Goal: Information Seeking & Learning: Learn about a topic

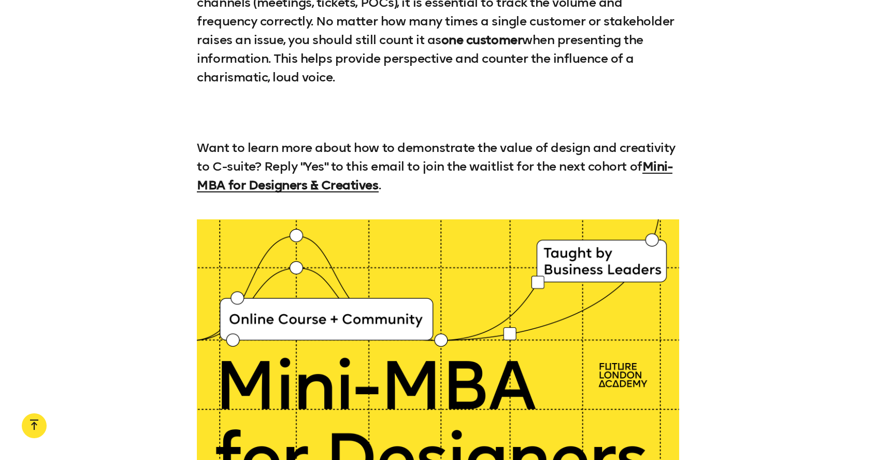
scroll to position [2940, 0]
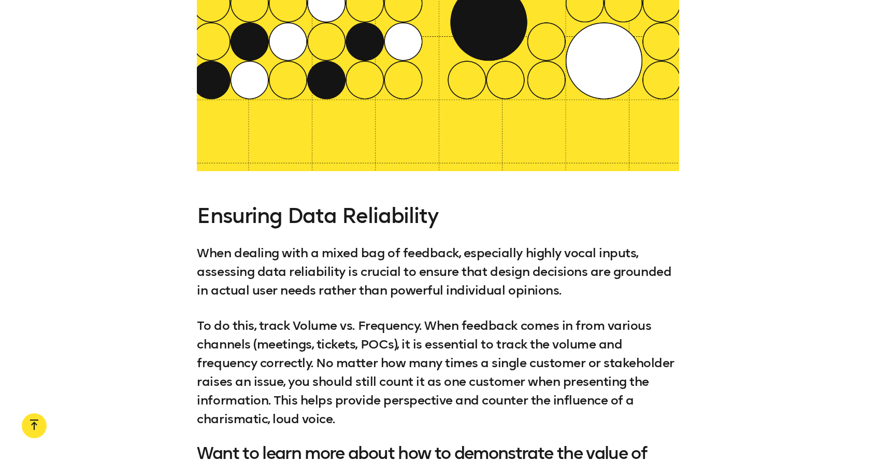
scroll to position [2640, 0]
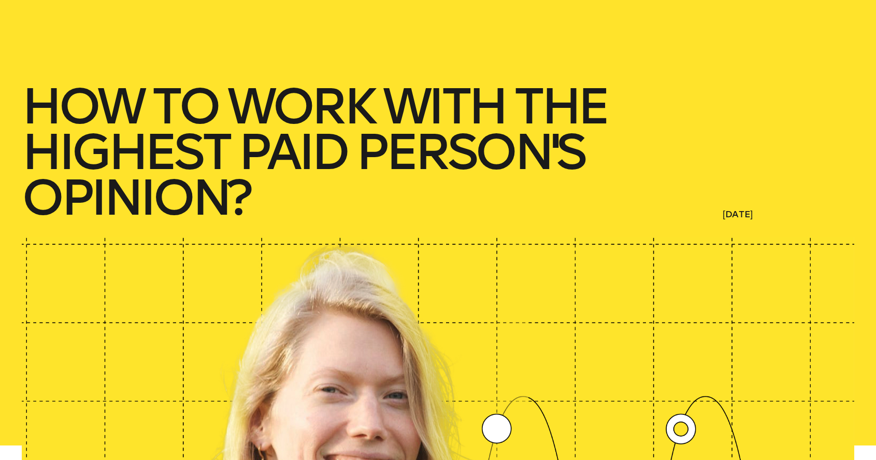
scroll to position [427, 0]
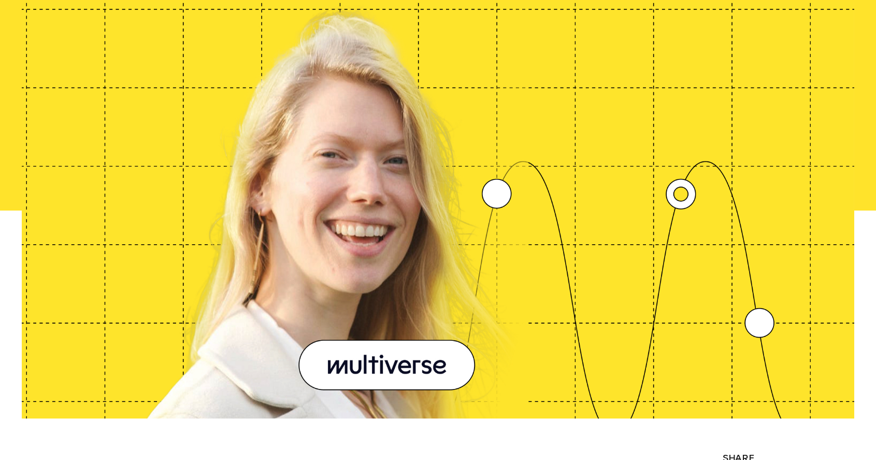
click at [402, 306] on div at bounding box center [438, 210] width 832 height 416
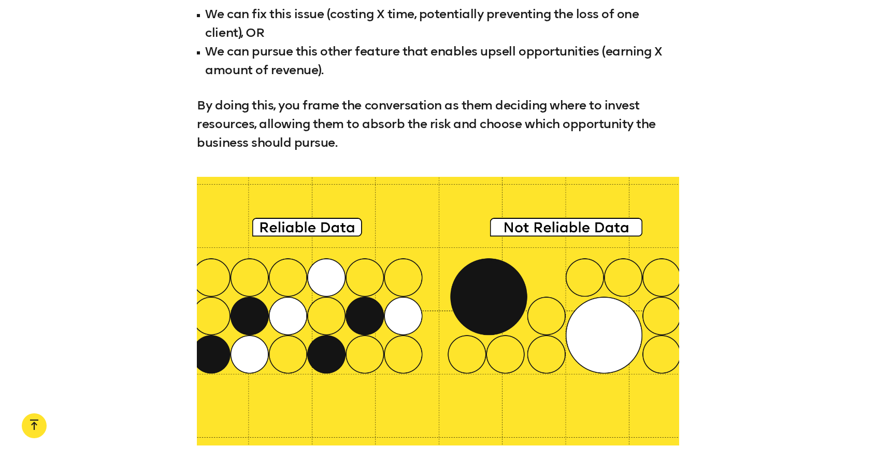
scroll to position [2478, 0]
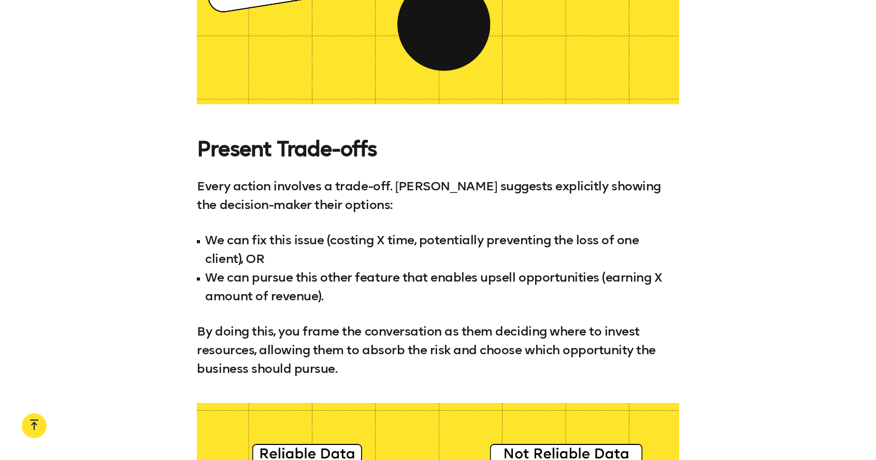
scroll to position [2227, 0]
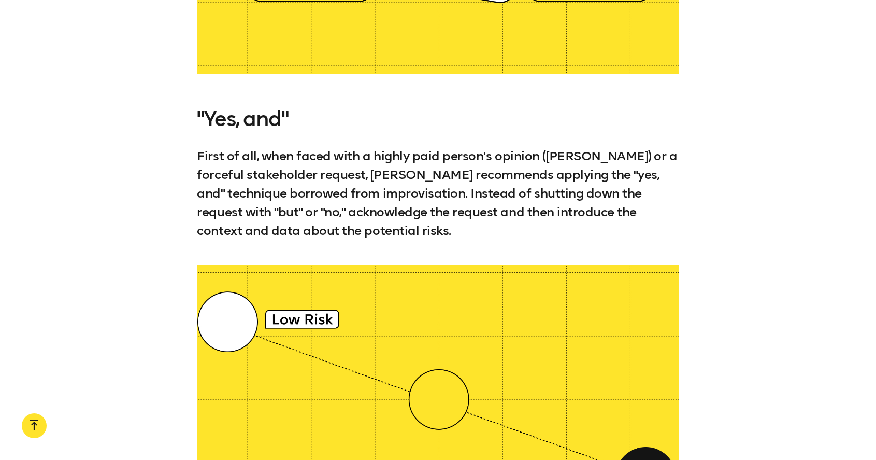
scroll to position [1140, 0]
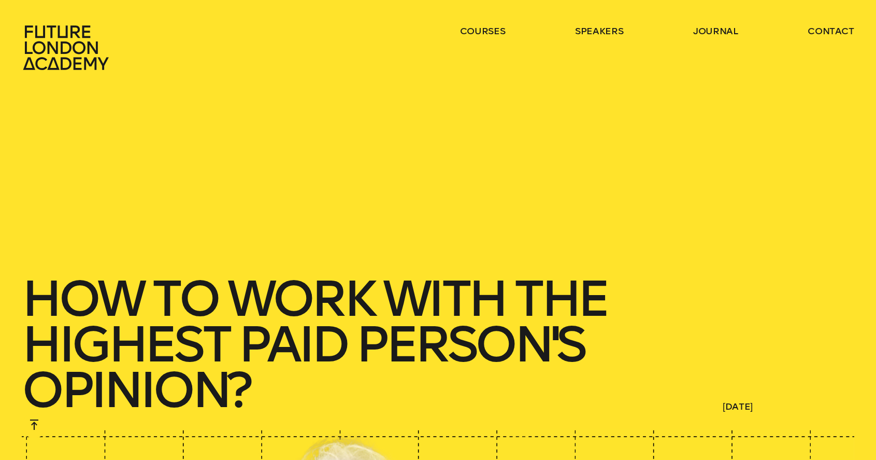
scroll to position [1140, 0]
